Goal: Navigation & Orientation: Find specific page/section

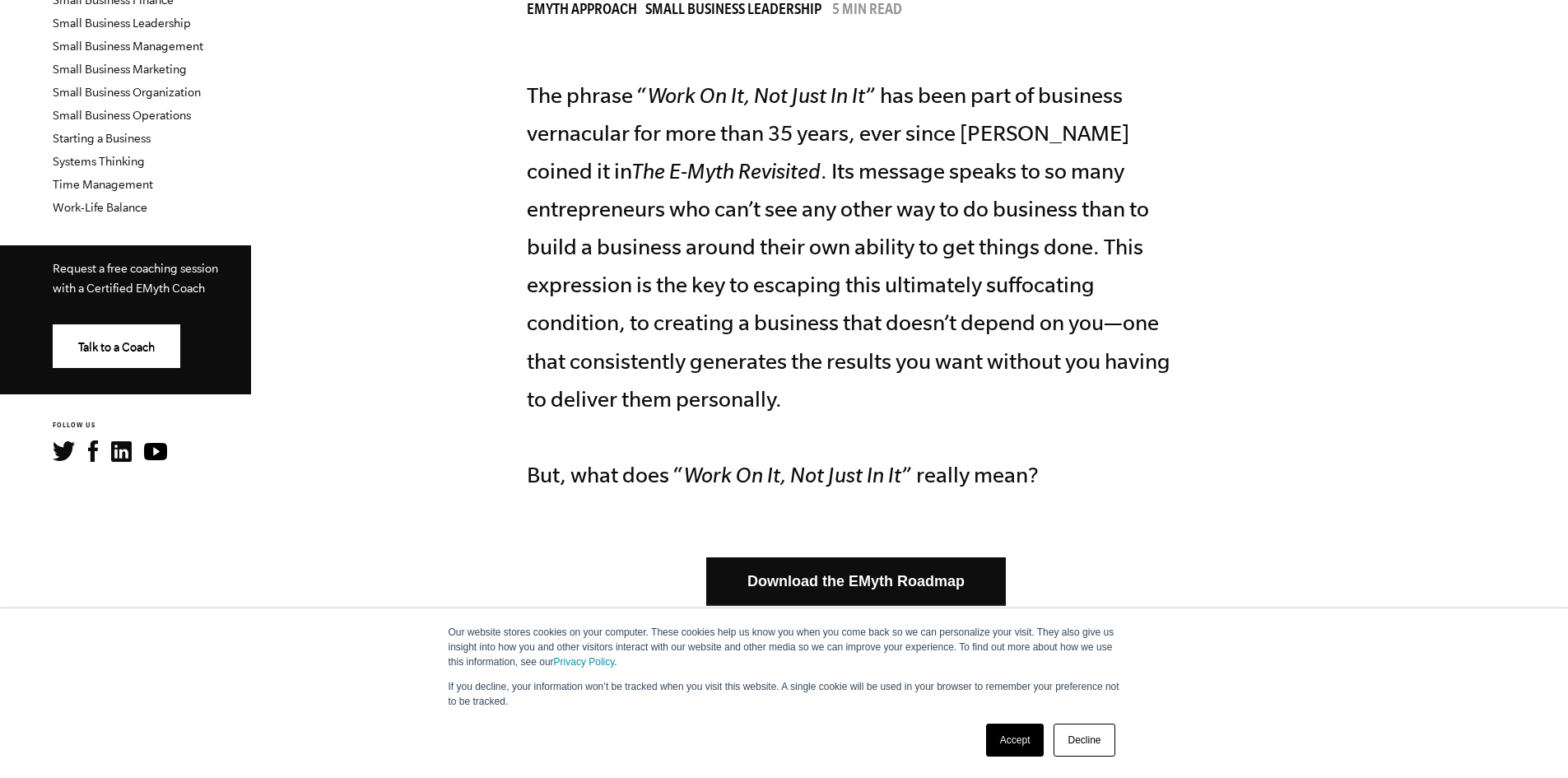
scroll to position [577, 0]
click at [1088, 742] on link "Decline" at bounding box center [1084, 740] width 61 height 33
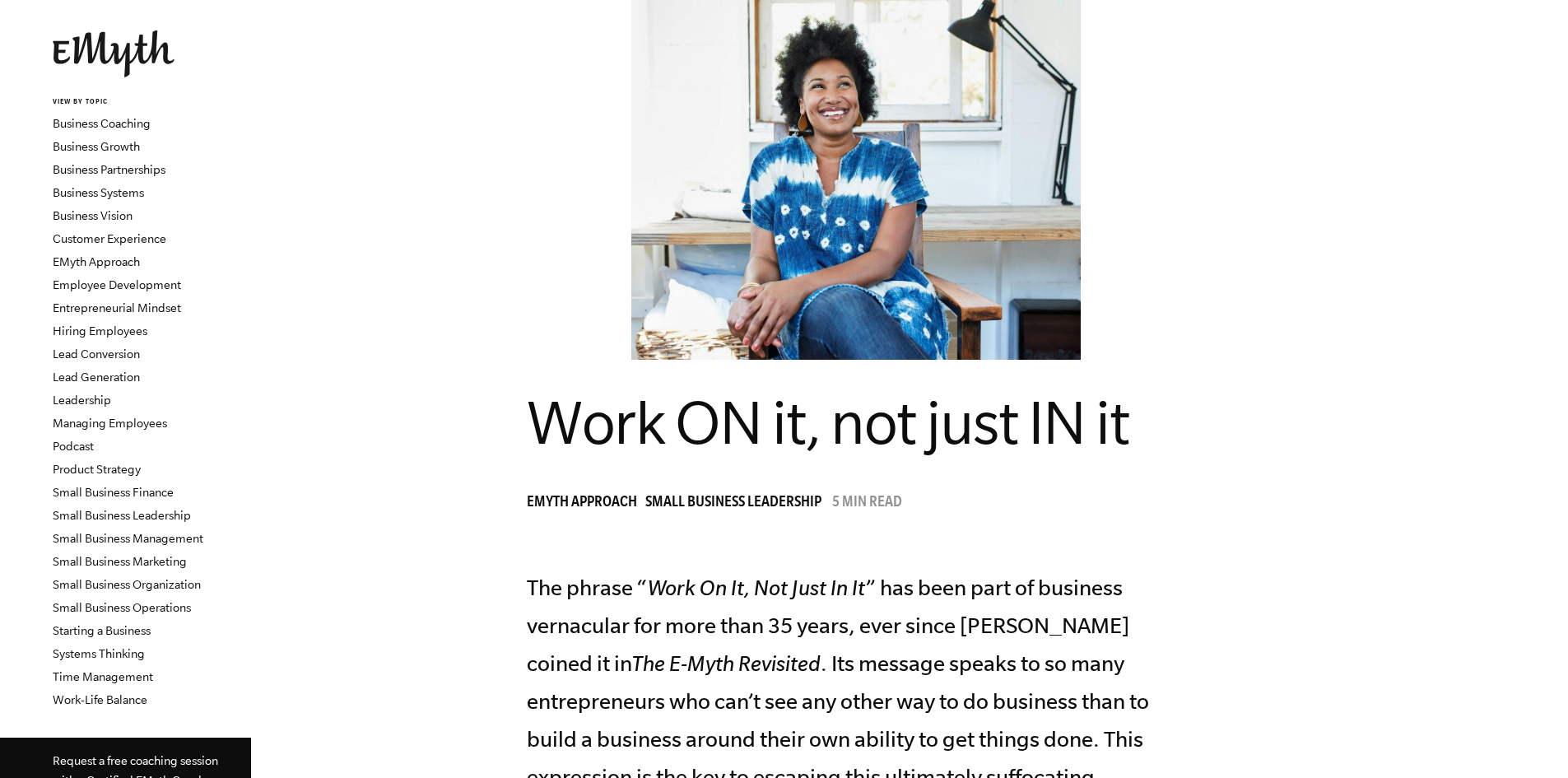
scroll to position [0, 0]
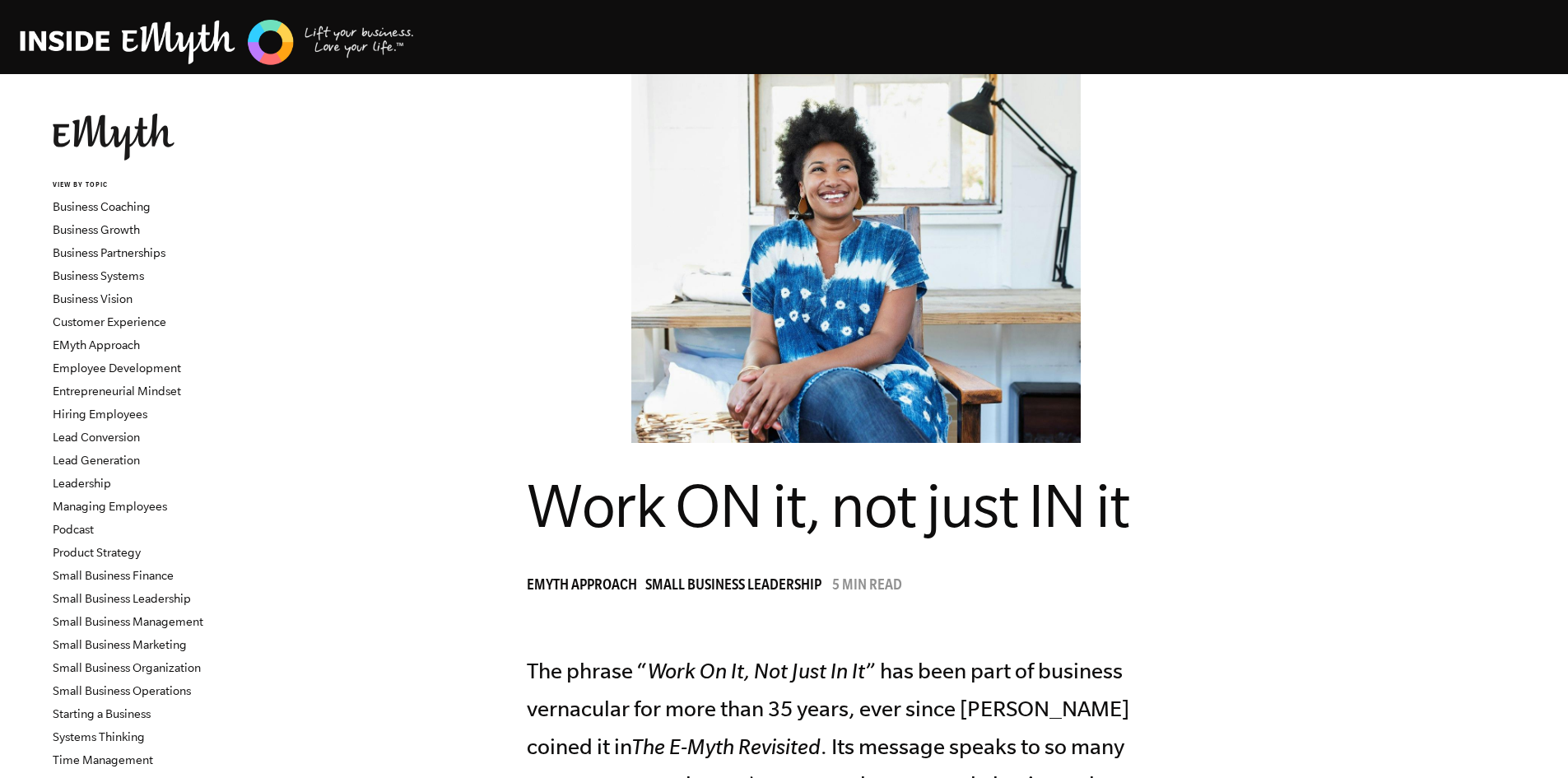
click at [129, 147] on img at bounding box center [113, 137] width 122 height 47
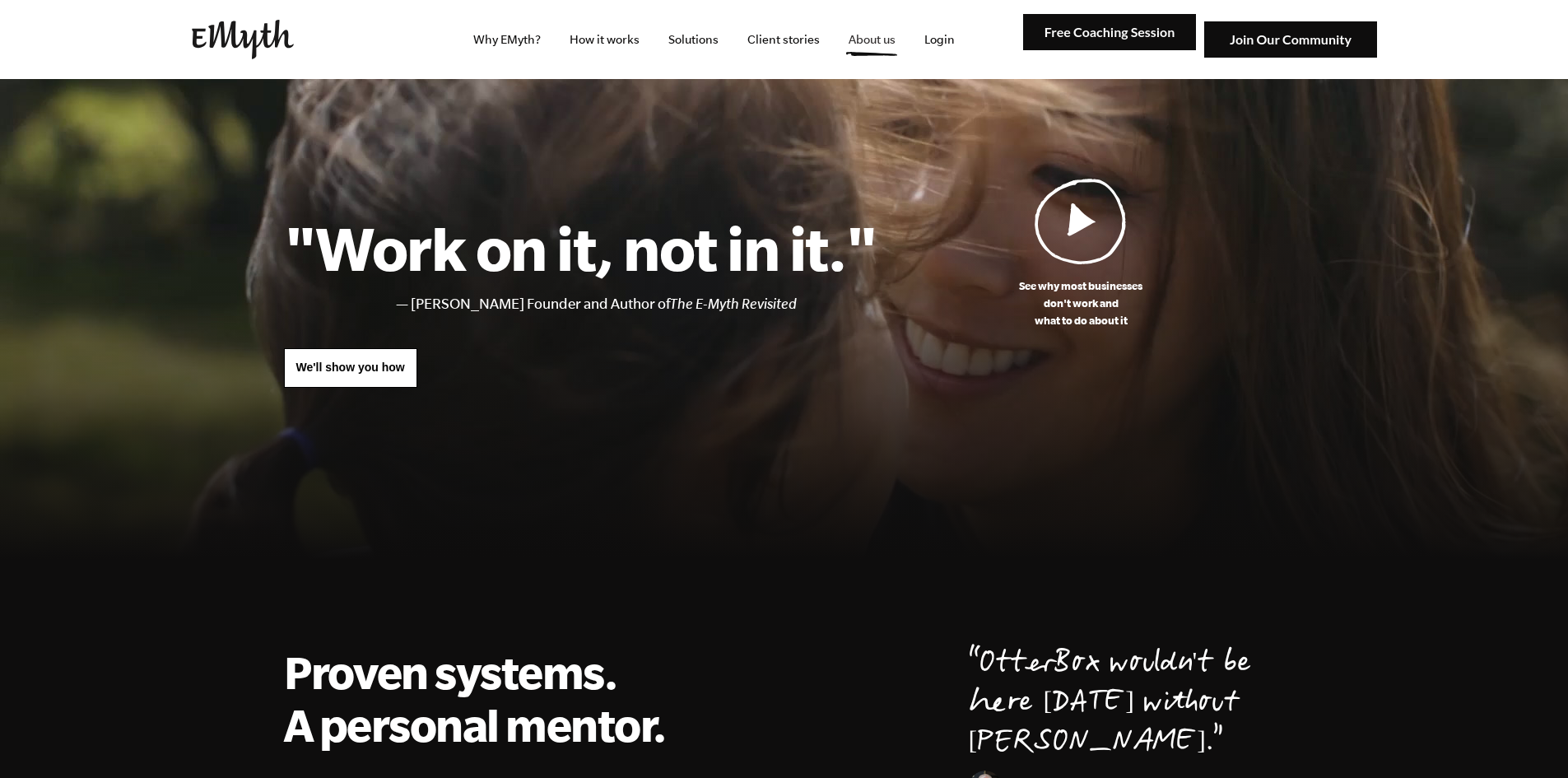
click at [861, 23] on link "About us" at bounding box center [872, 40] width 73 height 79
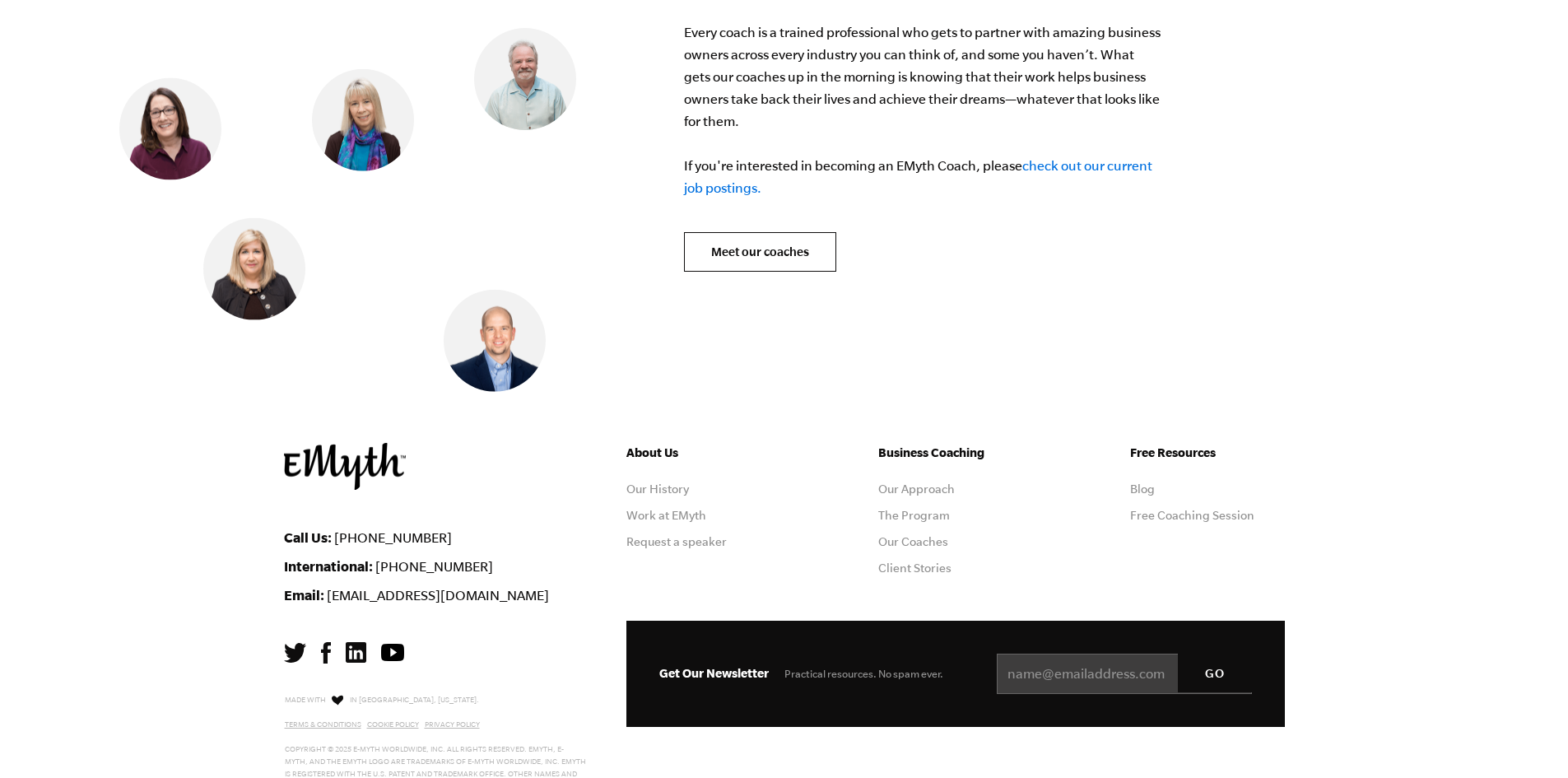
scroll to position [6798, 0]
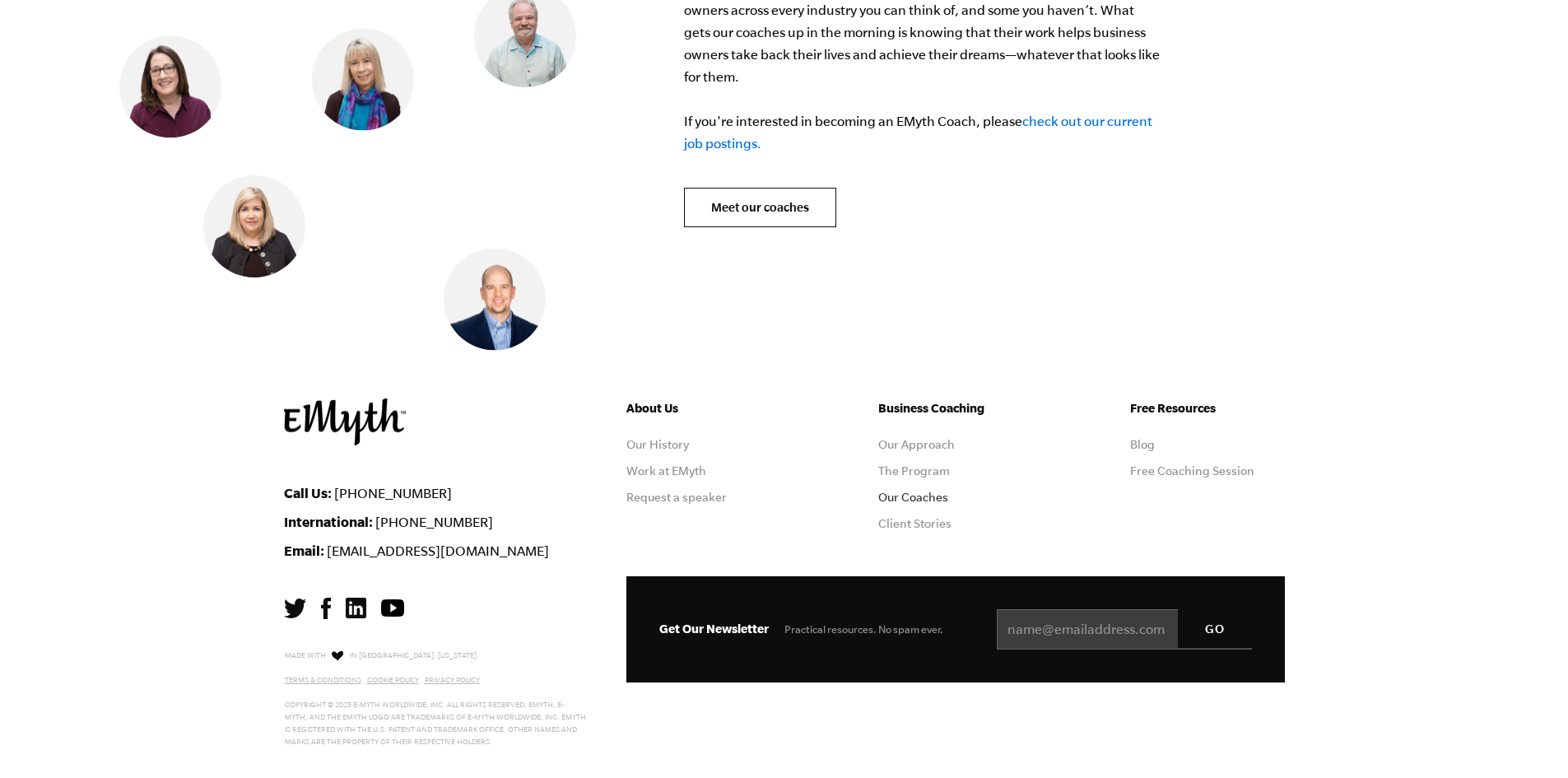
click at [899, 491] on link "Our Coaches" at bounding box center [914, 497] width 70 height 14
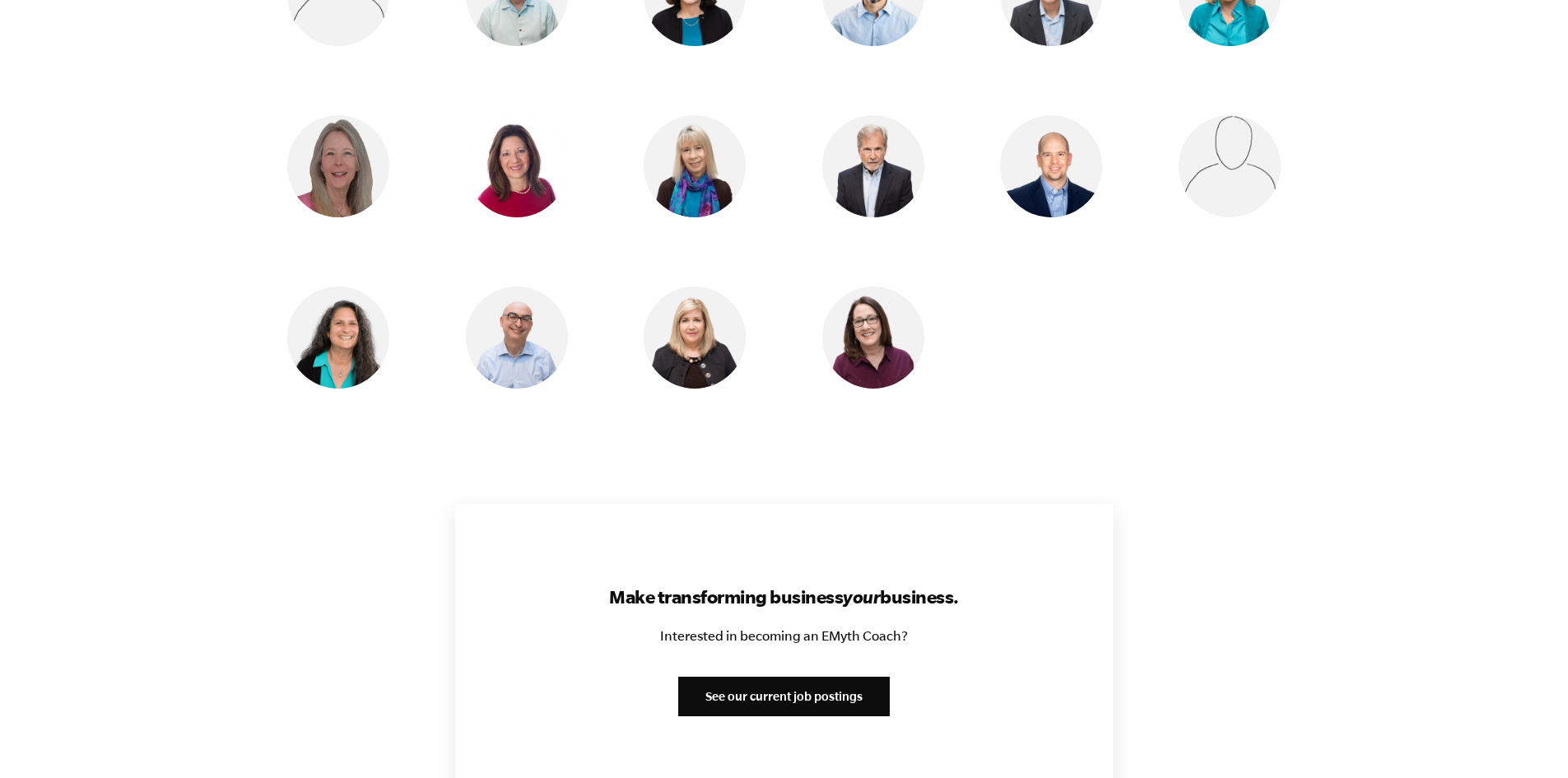
scroll to position [1236, 0]
